Goal: Information Seeking & Learning: Learn about a topic

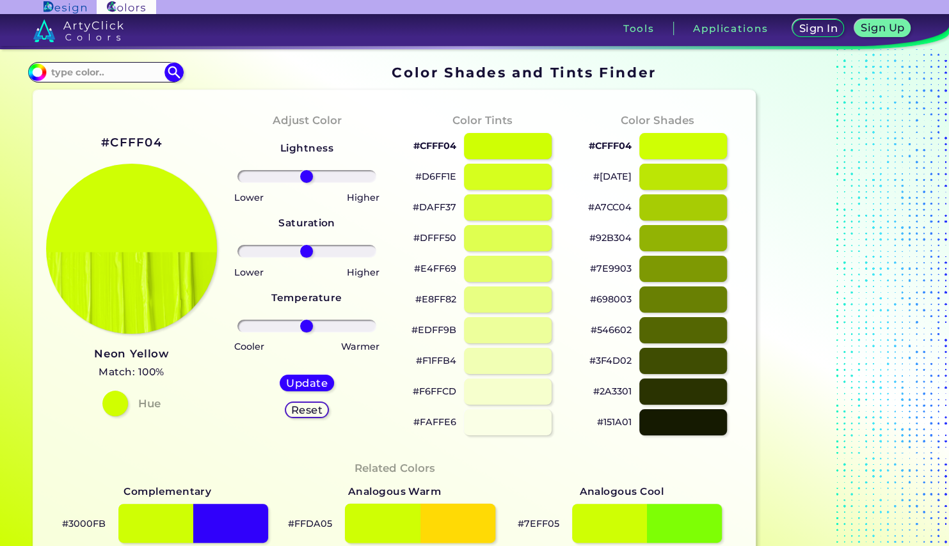
scroll to position [135, 0]
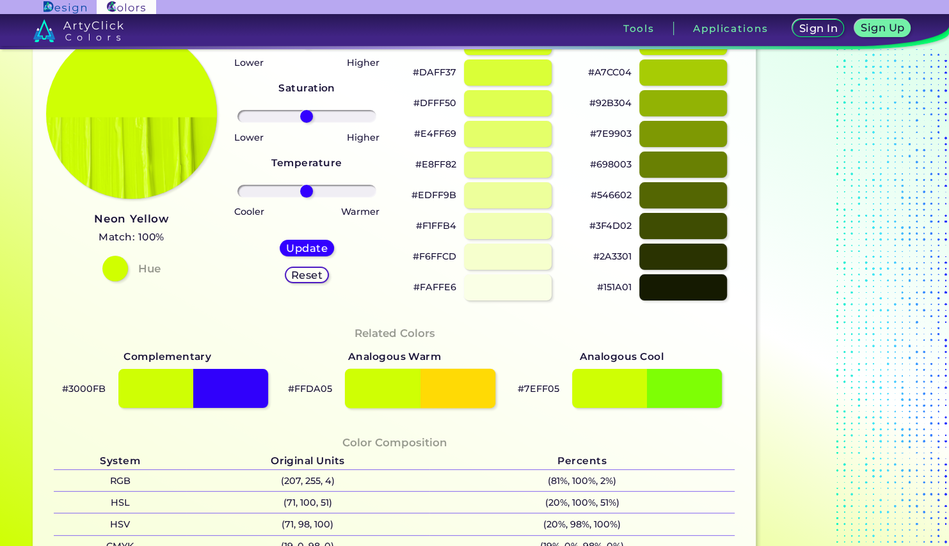
click at [451, 386] on div at bounding box center [420, 389] width 151 height 40
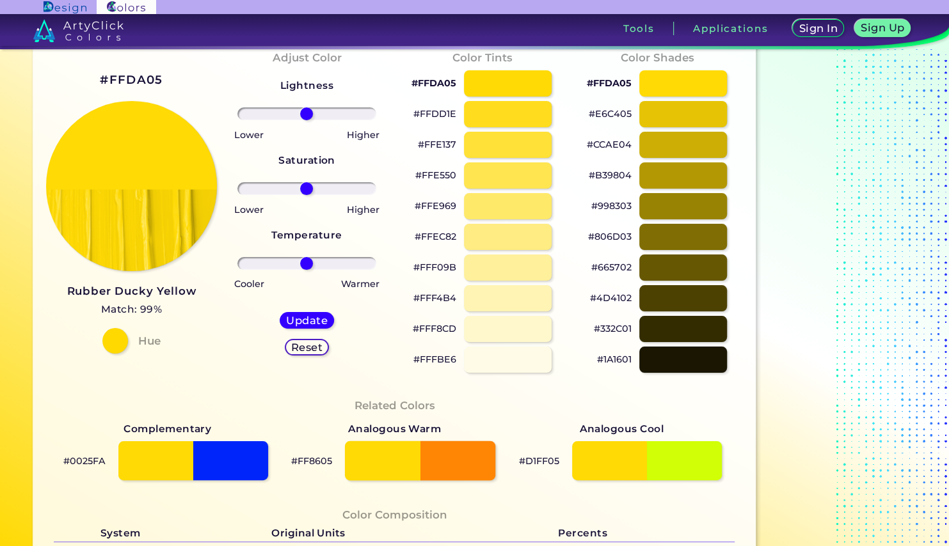
scroll to position [203, 0]
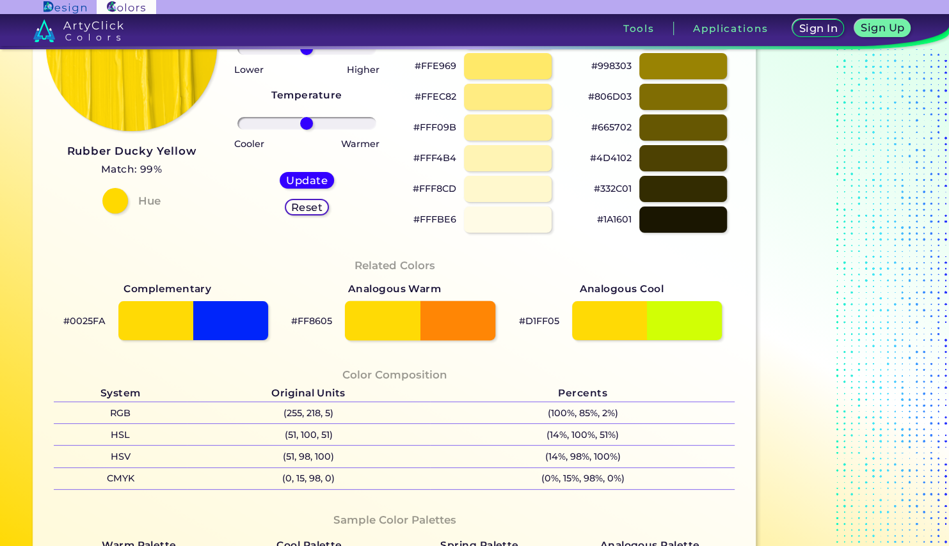
click at [474, 314] on div at bounding box center [420, 321] width 151 height 40
type input "#ff8605"
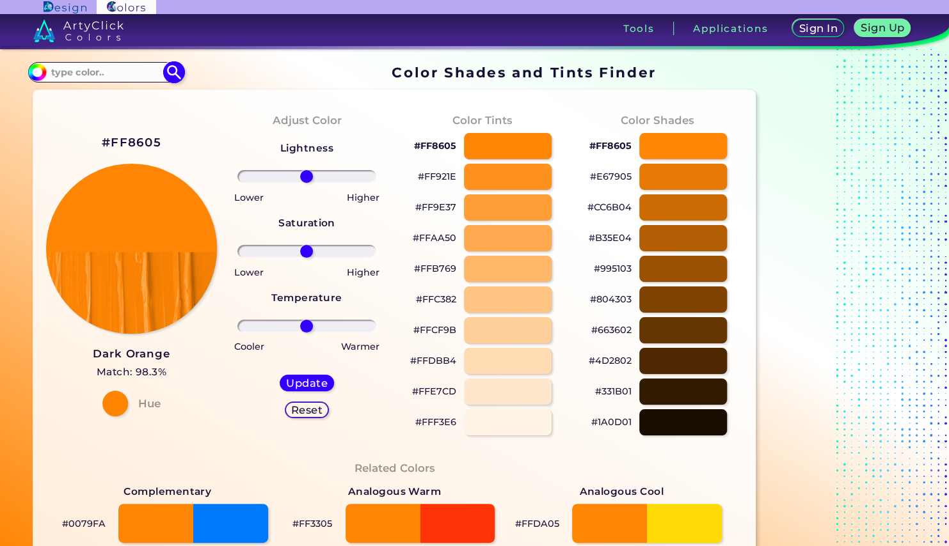
click at [103, 79] on input at bounding box center [106, 72] width 119 height 17
type input "neon orange"
click at [171, 70] on img at bounding box center [174, 72] width 22 height 22
click at [134, 224] on img at bounding box center [131, 249] width 173 height 173
click at [499, 177] on div at bounding box center [507, 177] width 89 height 26
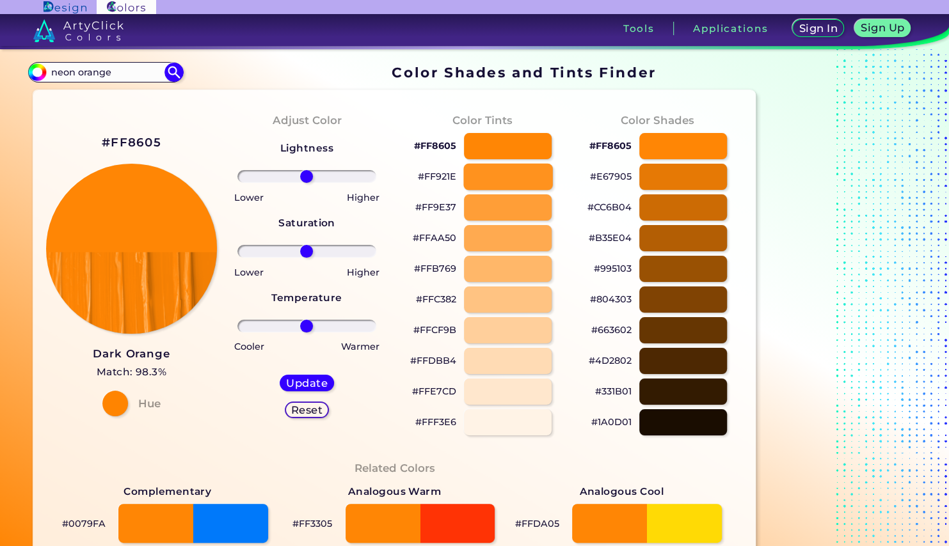
type input "#ff921e"
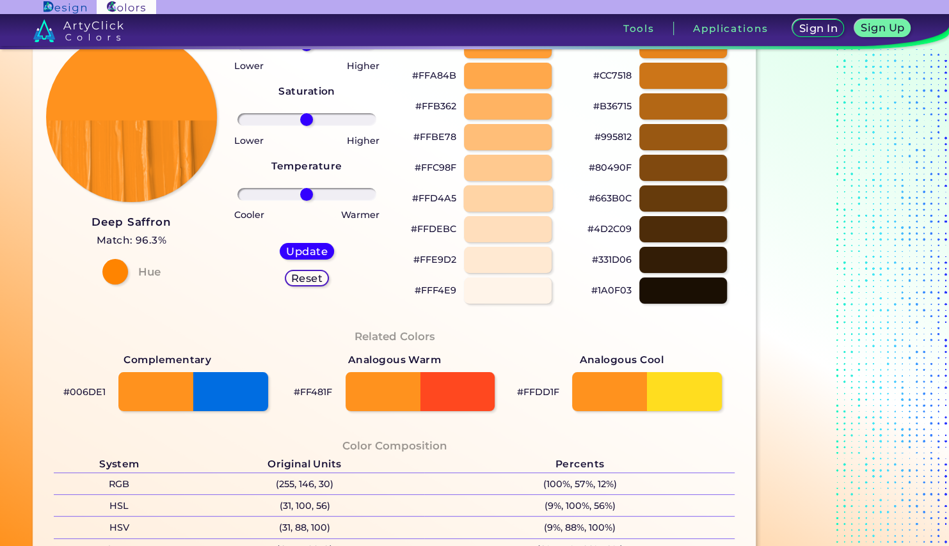
scroll to position [135, 0]
